Goal: Task Accomplishment & Management: Use online tool/utility

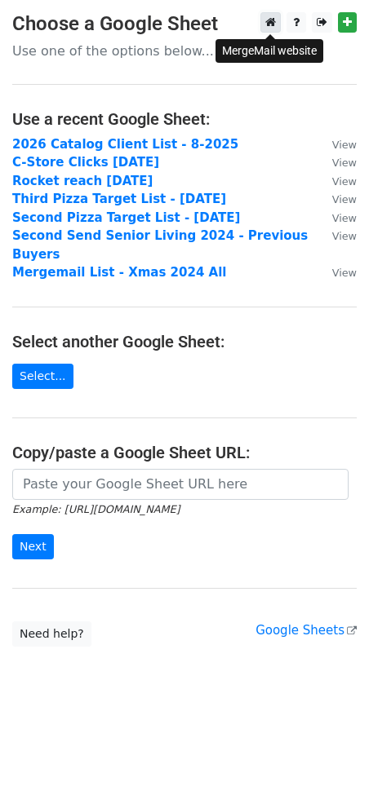
click at [272, 20] on icon at bounding box center [270, 21] width 11 height 11
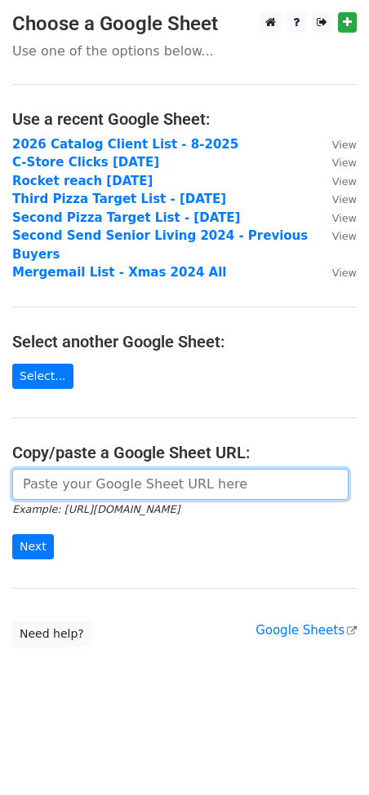
click at [47, 474] on input "url" at bounding box center [180, 484] width 336 height 31
paste input "https://docs.google.com/spreadsheets/d/1PXydIWOWJL_esSQaH3aP93XN7PZDJNlvu3flGsM…"
type input "https://docs.google.com/spreadsheets/d/1PXydIWOWJL_esSQaH3aP93XN7PZDJNlvu3flGsM…"
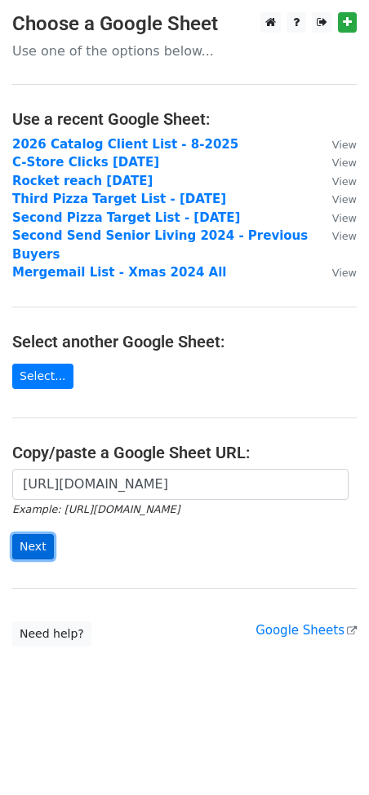
scroll to position [0, 0]
click at [36, 534] on input "Next" at bounding box center [33, 546] width 42 height 25
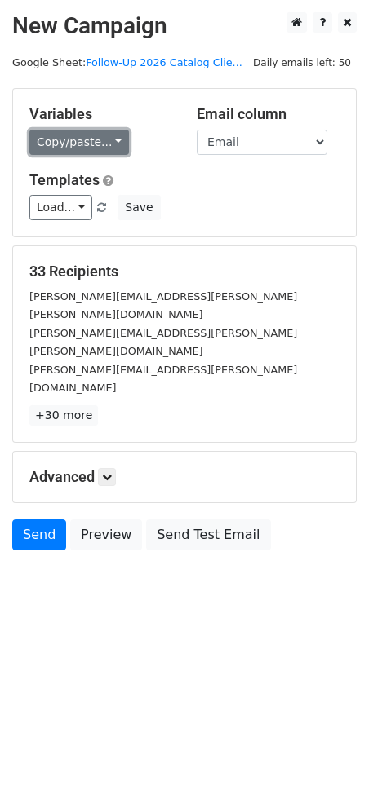
click at [69, 142] on link "Copy/paste..." at bounding box center [78, 142] width 99 height 25
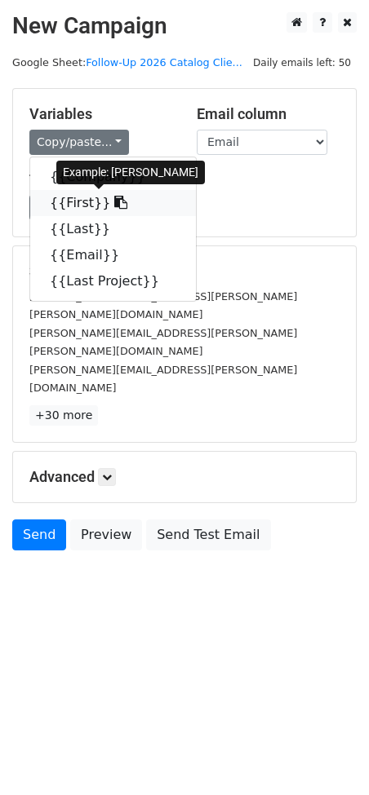
click at [68, 201] on link "{{First}}" at bounding box center [113, 203] width 166 height 26
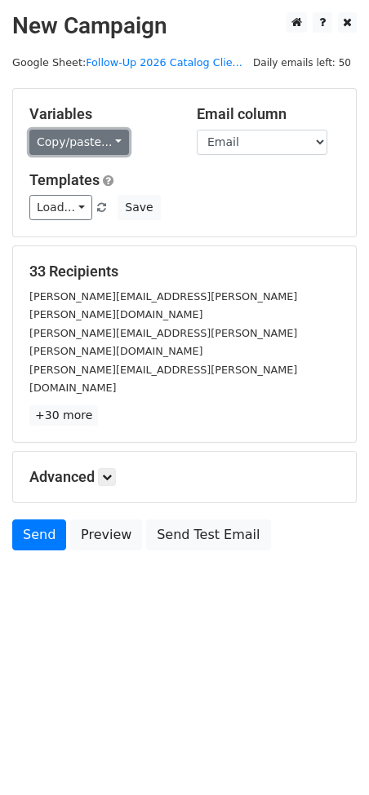
click at [75, 147] on link "Copy/paste..." at bounding box center [78, 142] width 99 height 25
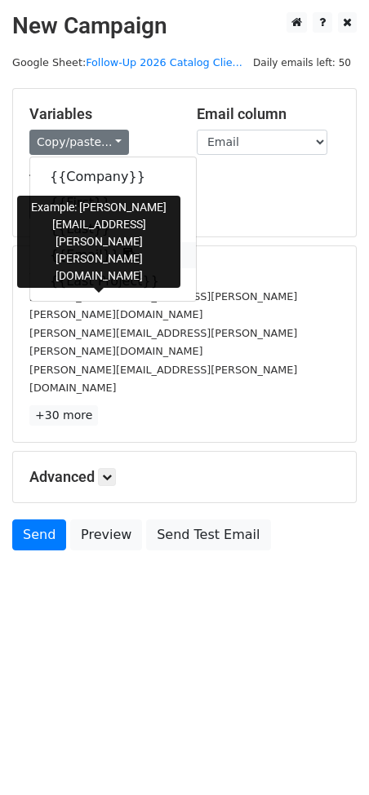
click at [73, 249] on link "{{Email}}" at bounding box center [113, 255] width 166 height 26
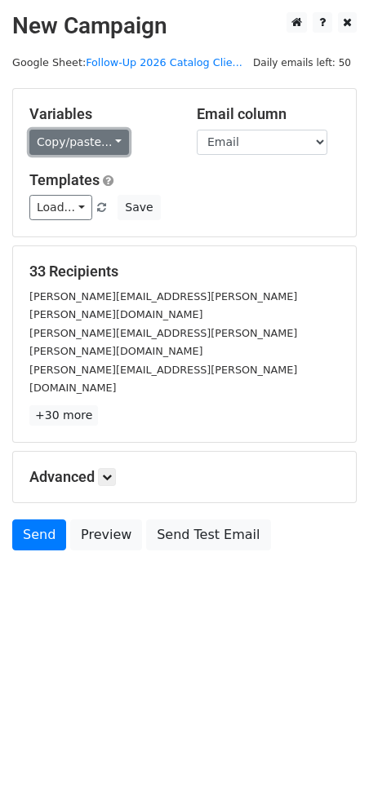
click at [94, 153] on link "Copy/paste..." at bounding box center [78, 142] width 99 height 25
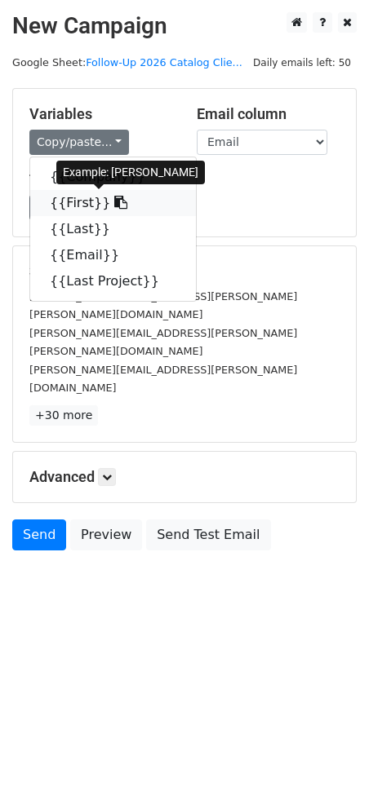
click at [70, 205] on link "{{First}}" at bounding box center [113, 203] width 166 height 26
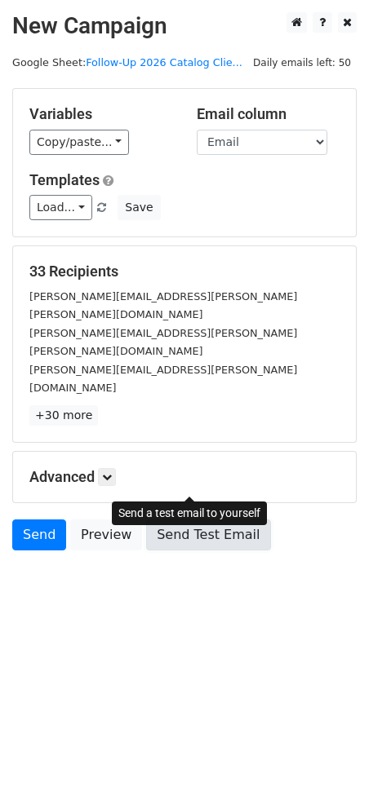
click at [172, 519] on link "Send Test Email" at bounding box center [208, 534] width 124 height 31
click at [166, 519] on link "Send Test Email" at bounding box center [208, 534] width 124 height 31
click at [183, 519] on link "Send Test Email" at bounding box center [208, 534] width 124 height 31
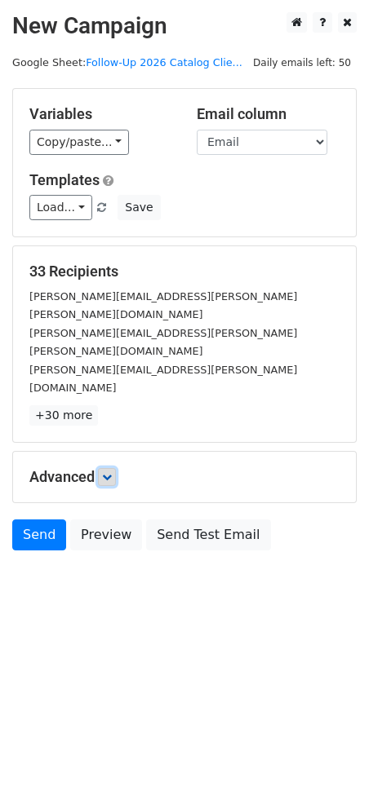
click at [116, 468] on link at bounding box center [107, 477] width 18 height 18
